Goal: Information Seeking & Learning: Understand process/instructions

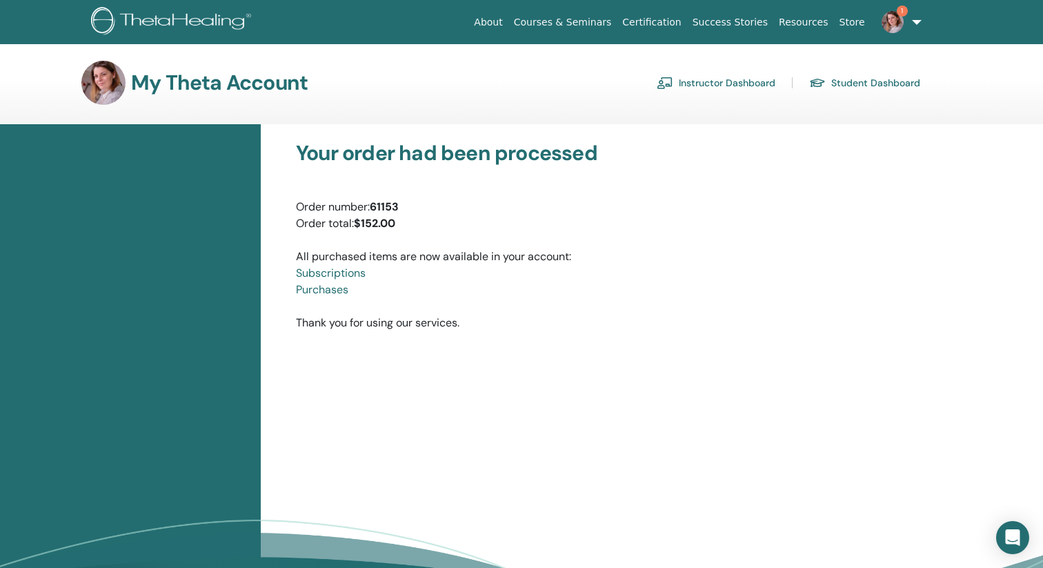
click at [904, 19] on span "1" at bounding box center [892, 21] width 33 height 11
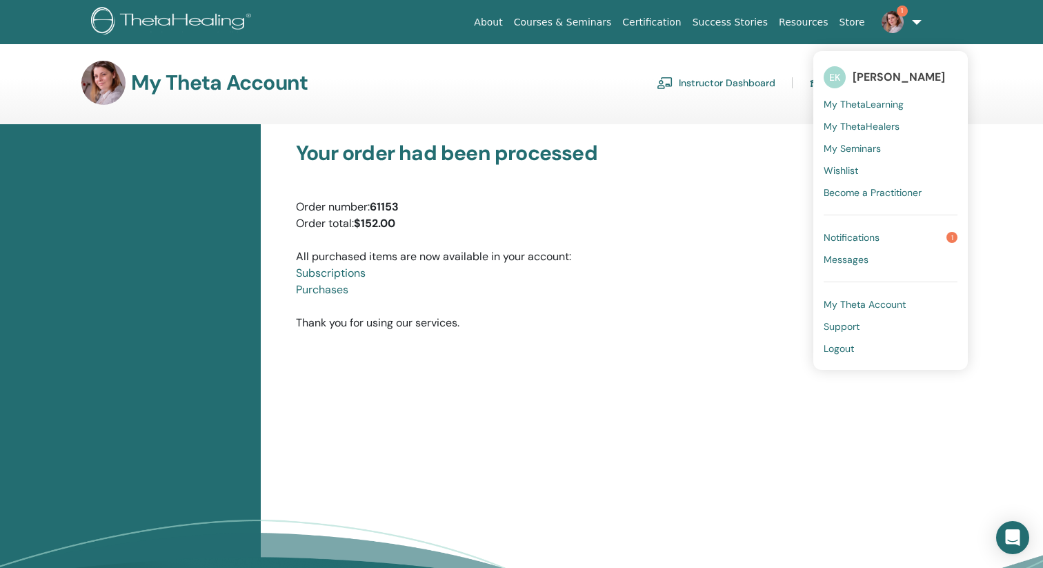
click at [873, 234] on span "Notifications" at bounding box center [852, 237] width 56 height 12
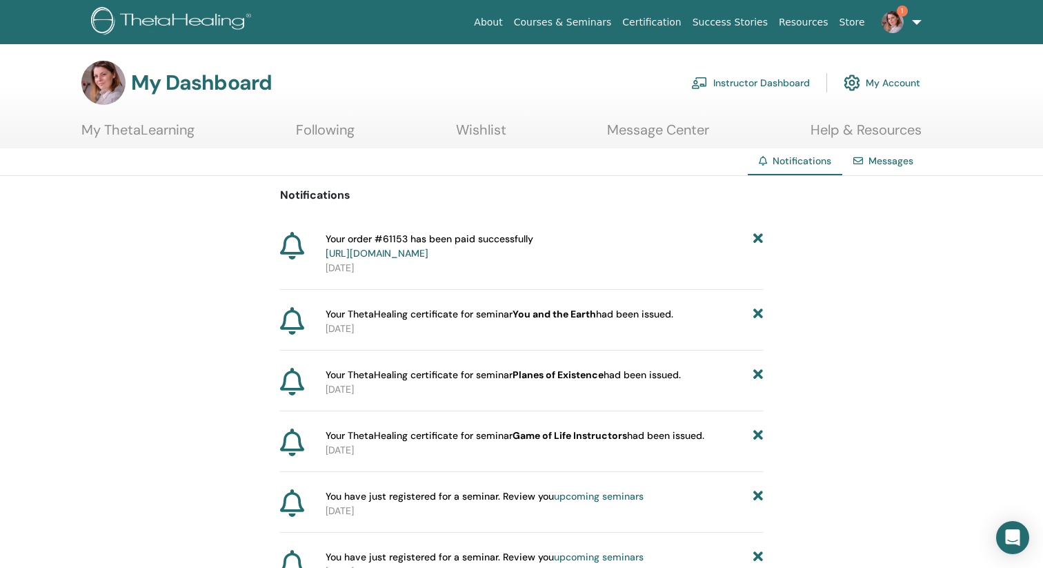
click at [894, 26] on img at bounding box center [893, 22] width 22 height 22
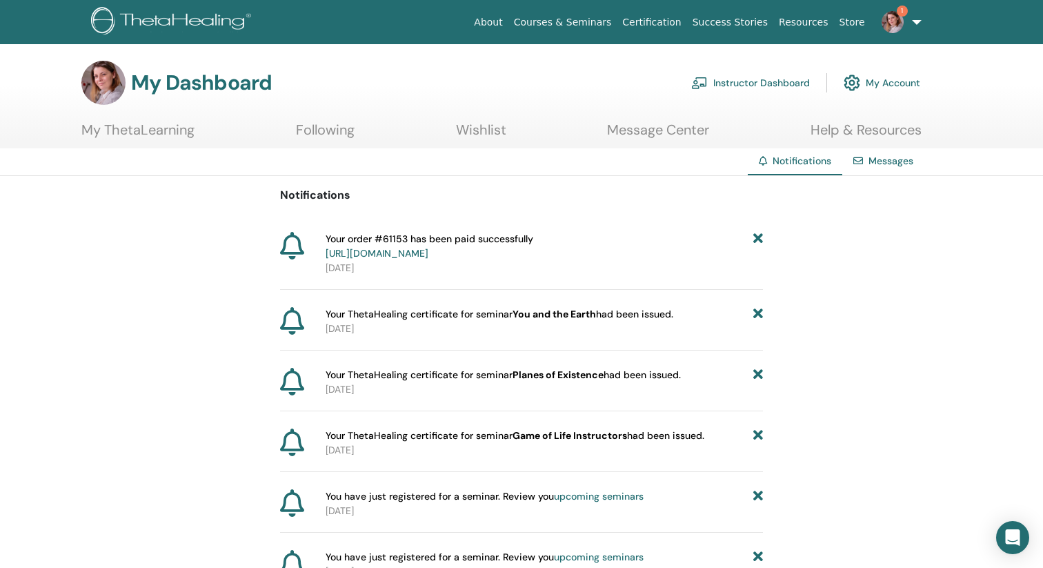
click at [168, 26] on img at bounding box center [173, 22] width 165 height 31
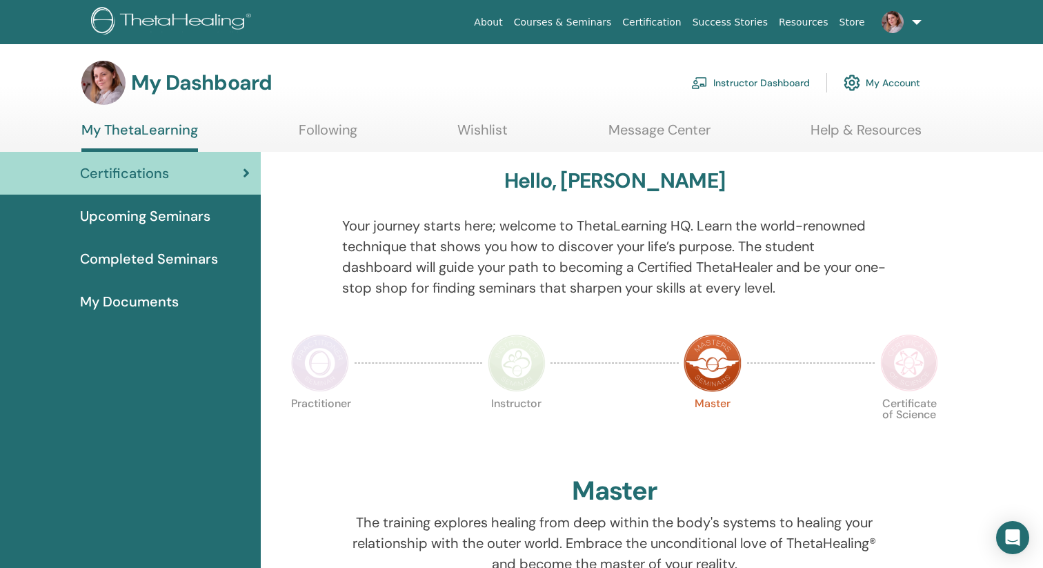
click at [755, 79] on link "Instructor Dashboard" at bounding box center [751, 83] width 119 height 30
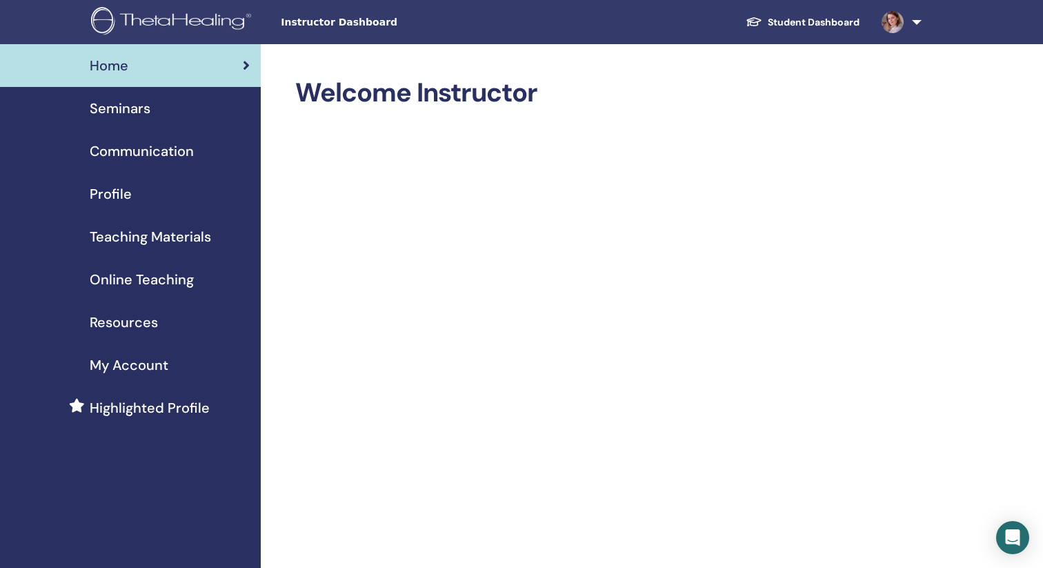
click at [139, 277] on span "Online Teaching" at bounding box center [142, 279] width 104 height 21
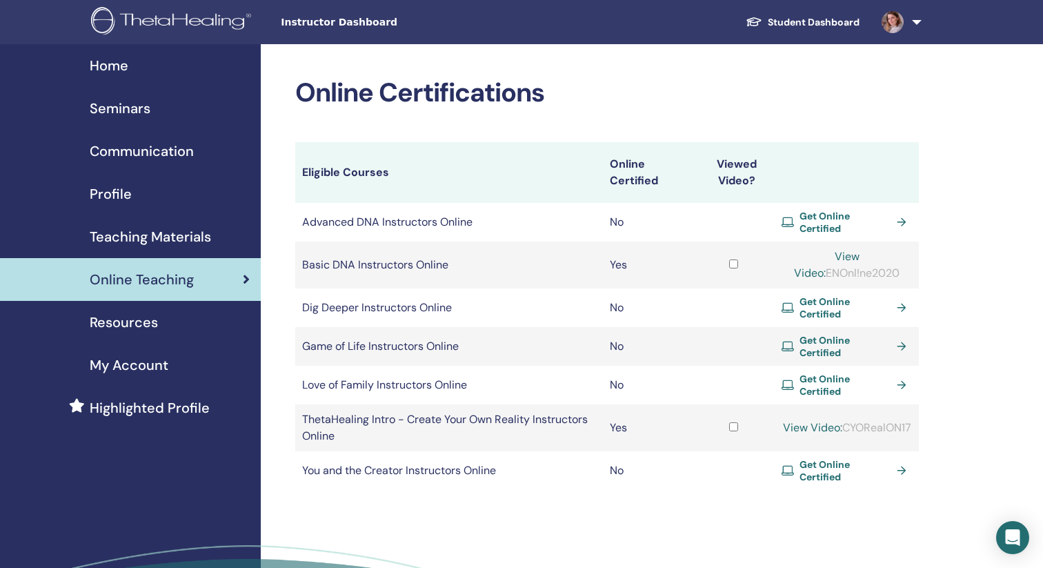
click at [849, 271] on div "View Video: ENOnl!ne2020" at bounding box center [847, 264] width 130 height 33
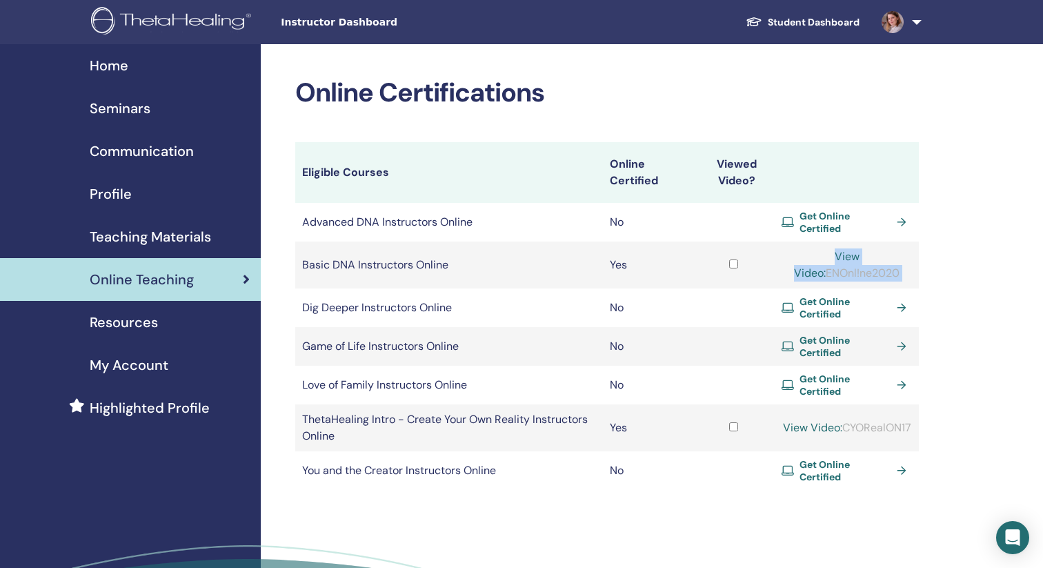
click at [849, 271] on div "View Video: ENOnl!ne2020" at bounding box center [847, 264] width 130 height 33
drag, startPoint x: 810, startPoint y: 270, endPoint x: 901, endPoint y: 273, distance: 90.4
click at [901, 273] on div "View Video: ENOnl!ne2020" at bounding box center [847, 264] width 130 height 33
copy div "ENOnl!ne2020"
click at [860, 253] on link "View Video:" at bounding box center [827, 264] width 66 height 31
